Goal: Task Accomplishment & Management: Use online tool/utility

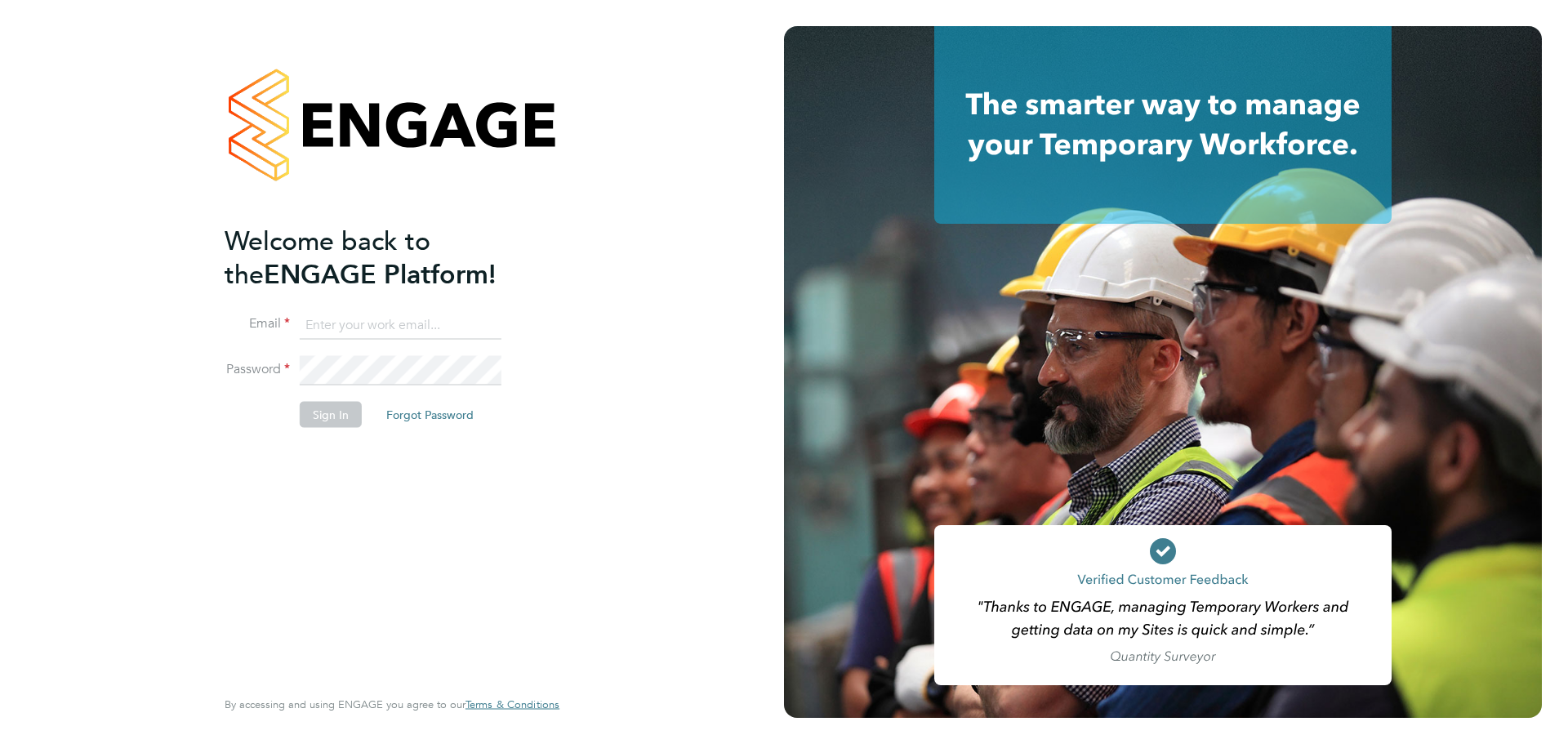
type input "[PERSON_NAME][EMAIL_ADDRESS][PERSON_NAME][DOMAIN_NAME]"
click at [331, 415] on button "Sign In" at bounding box center [331, 413] width 62 height 26
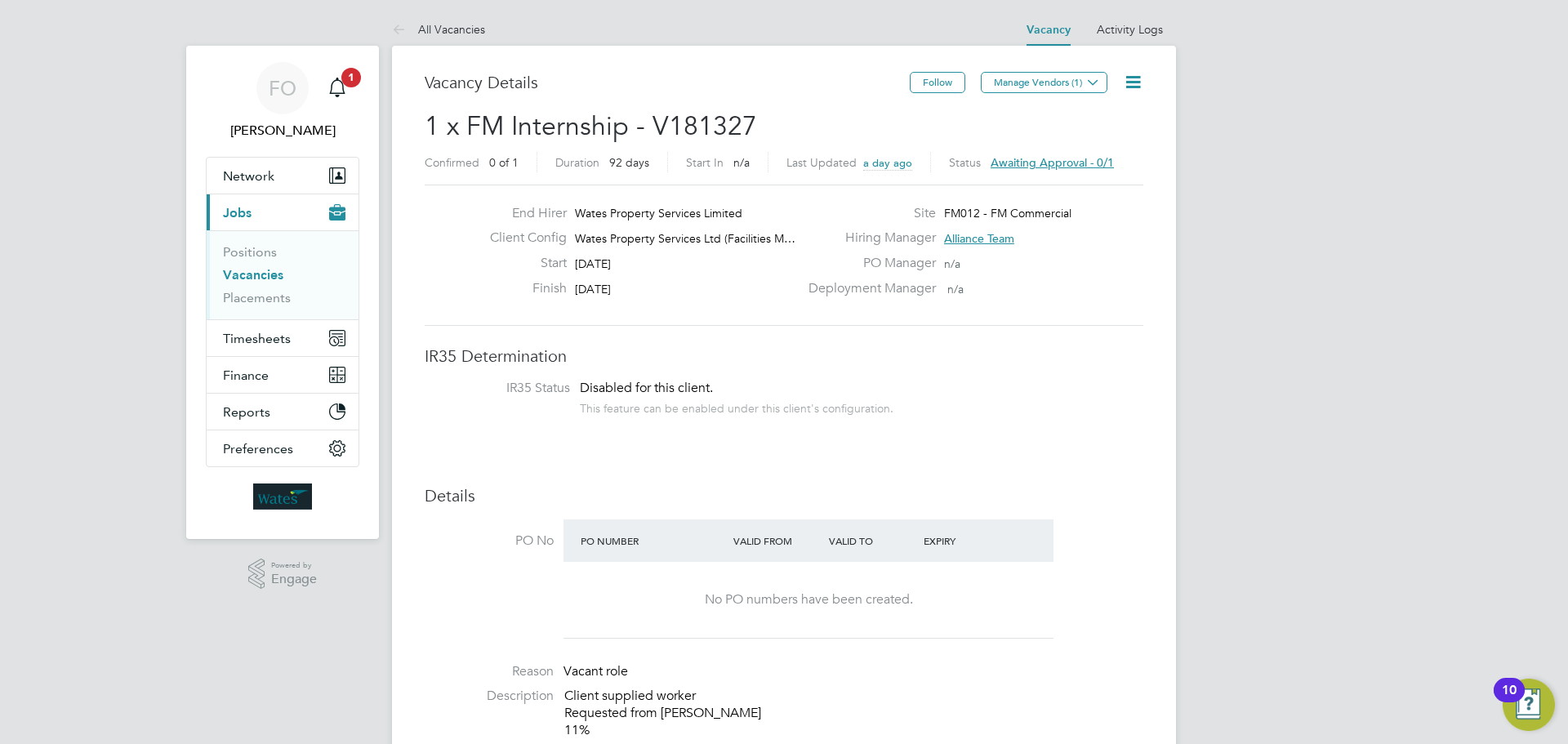
click at [256, 284] on li "Vacancies" at bounding box center [283, 278] width 122 height 23
click at [1019, 163] on span "Awaiting approval - 0/1" at bounding box center [1053, 162] width 123 height 14
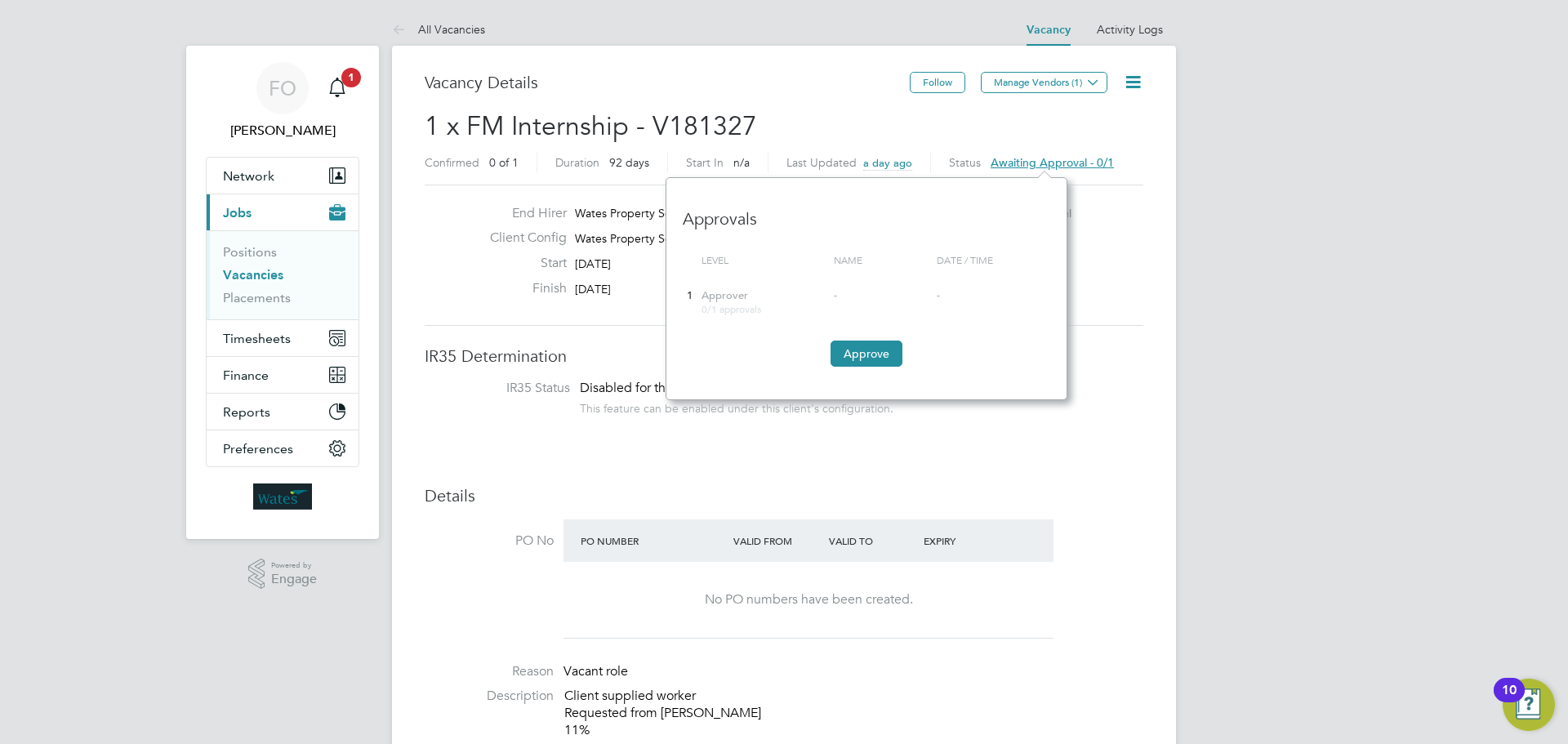
scroll to position [222, 401]
click at [859, 358] on button "Approve" at bounding box center [866, 353] width 72 height 26
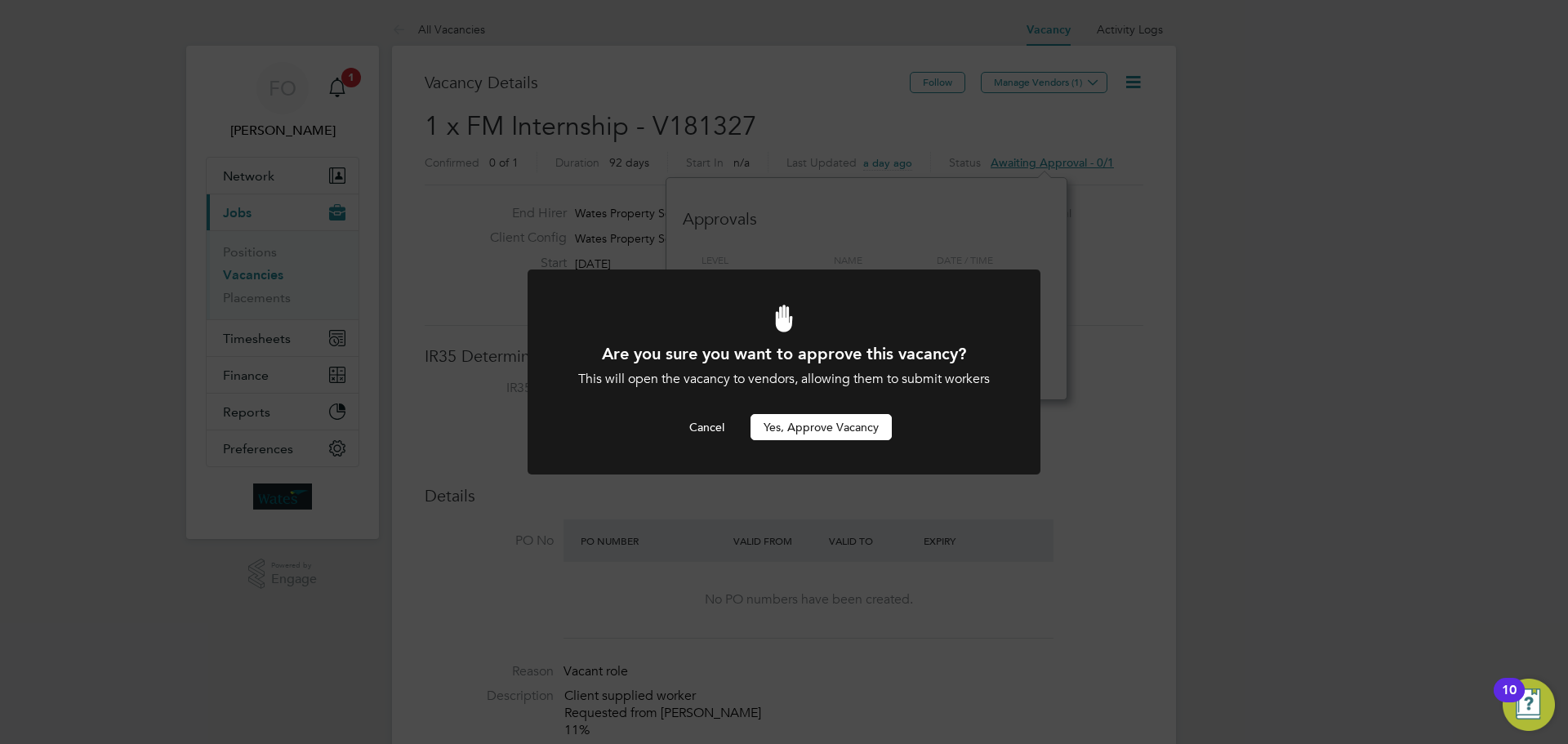
click at [848, 430] on button "Yes, Approve Vacancy" at bounding box center [822, 427] width 142 height 26
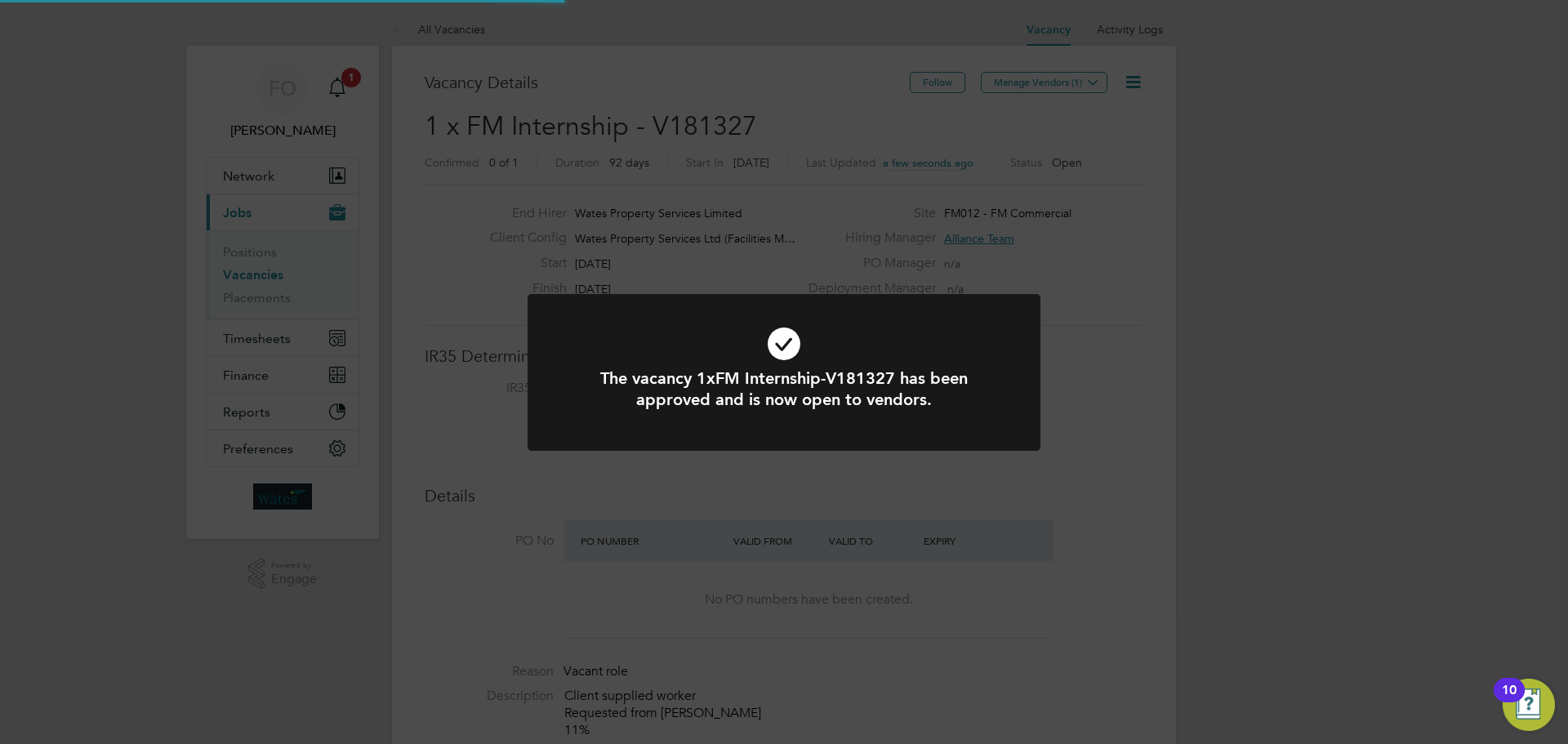
scroll to position [29, 255]
